Goal: Information Seeking & Learning: Learn about a topic

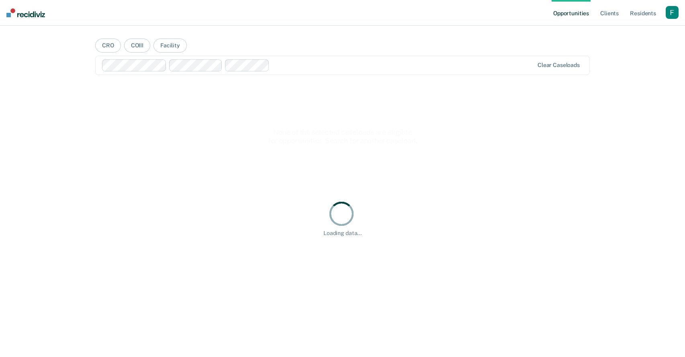
click at [668, 20] on div "Profile How it works Log Out" at bounding box center [671, 13] width 13 height 15
click at [668, 18] on div "button" at bounding box center [671, 12] width 13 height 13
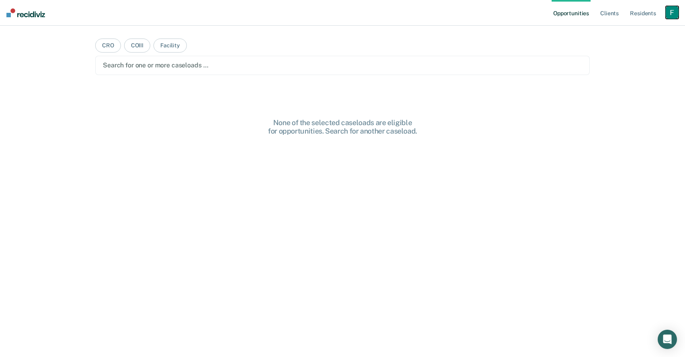
click at [666, 16] on div "button" at bounding box center [671, 12] width 13 height 13
click at [619, 32] on link "Profile" at bounding box center [639, 32] width 65 height 7
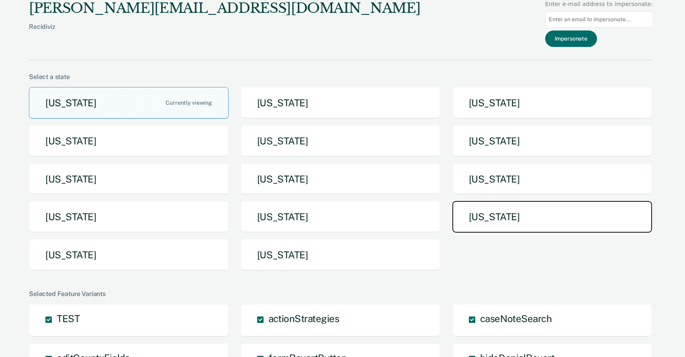
click at [467, 216] on button "[US_STATE]" at bounding box center [552, 217] width 200 height 32
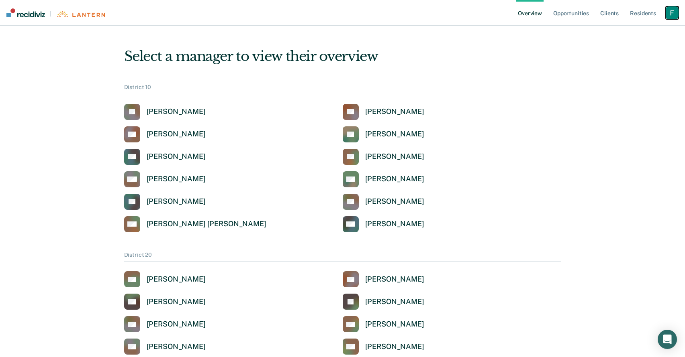
click at [677, 11] on div "button" at bounding box center [671, 12] width 13 height 13
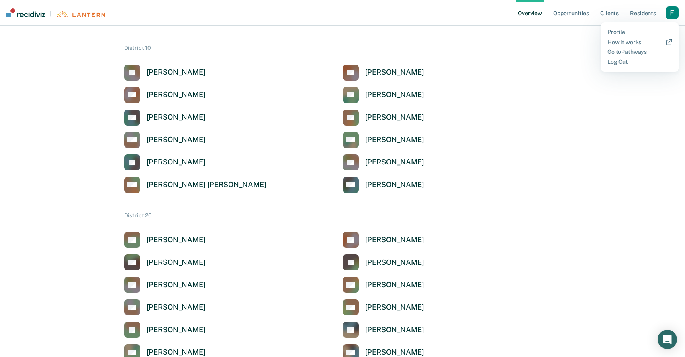
scroll to position [59, 0]
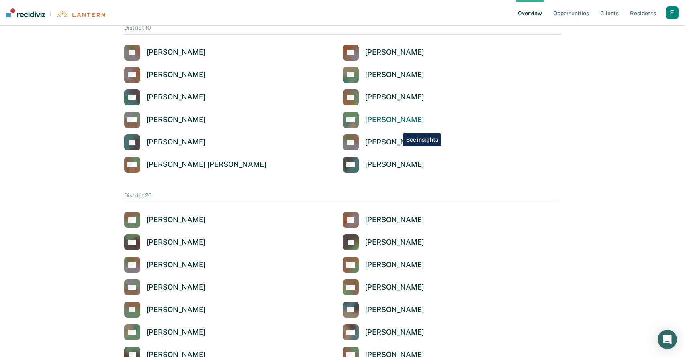
click at [397, 127] on link "SM [PERSON_NAME]" at bounding box center [383, 120] width 82 height 16
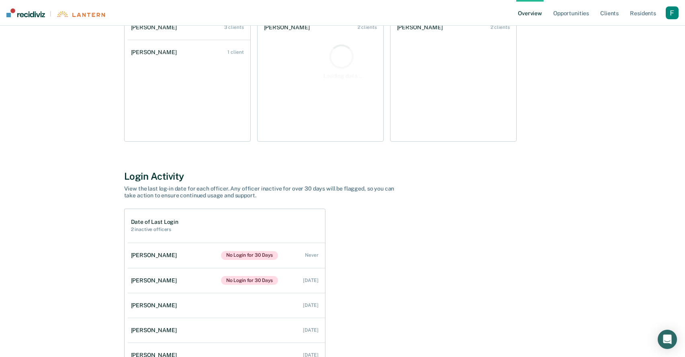
scroll to position [272, 0]
